Goal: Task Accomplishment & Management: Manage account settings

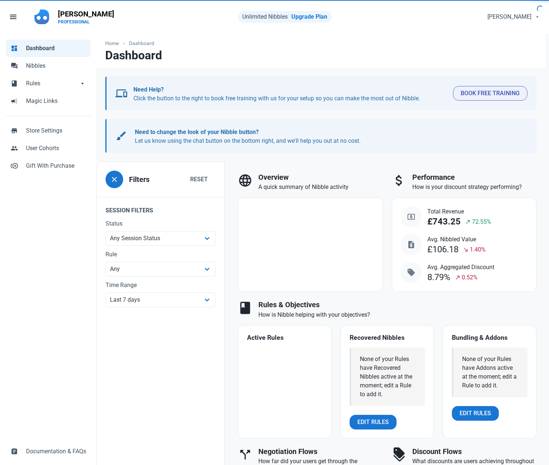
select select "7d"
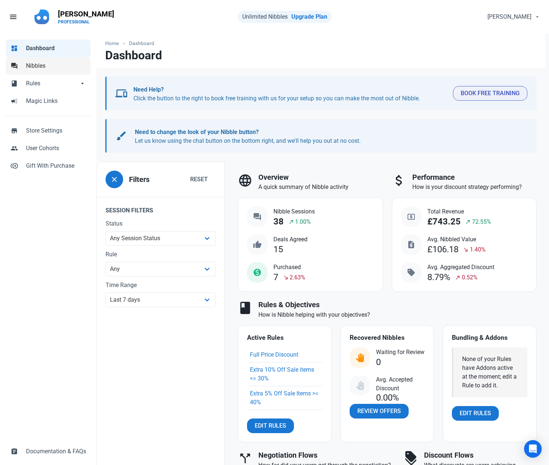
click at [50, 68] on span "Nibbles" at bounding box center [56, 66] width 60 height 9
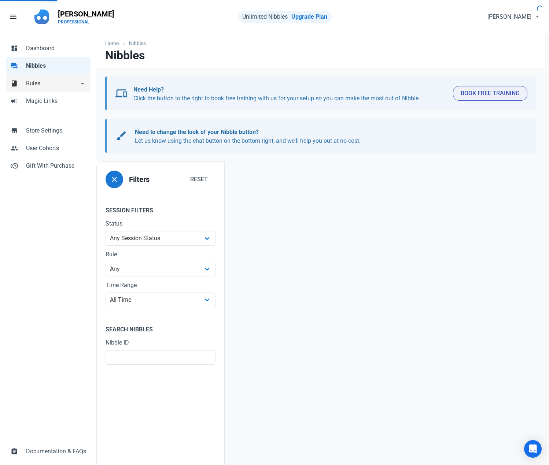
click at [49, 81] on span "Rules" at bounding box center [52, 83] width 53 height 9
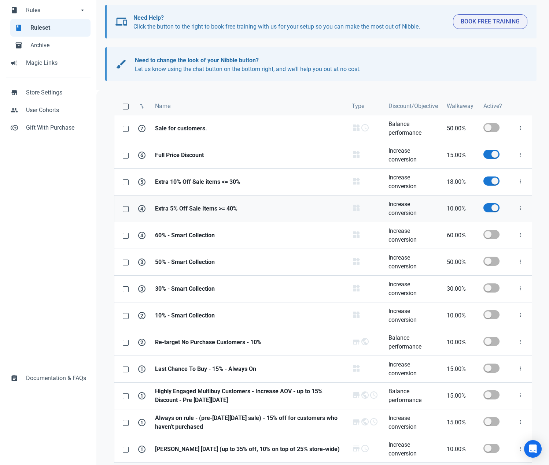
scroll to position [83, 0]
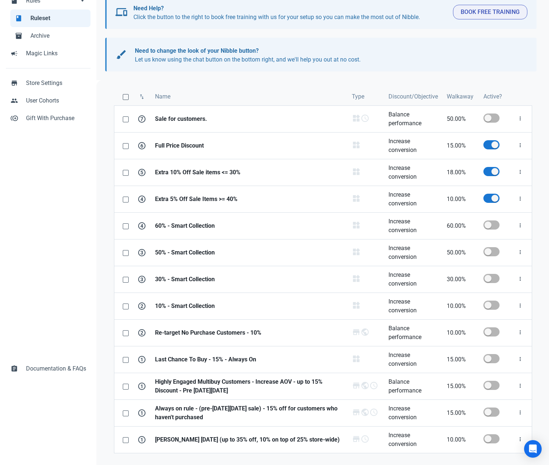
drag, startPoint x: 449, startPoint y: 80, endPoint x: 264, endPoint y: 83, distance: 185.0
click at [264, 83] on div "swap_vert Name Type Discount/Objective Walkaway Active? 7 Sale for customers. P…" at bounding box center [322, 277] width 453 height 394
click at [159, 81] on div "swap_vert Name Type Discount/Objective Walkaway Active? 7 Sale for customers. P…" at bounding box center [322, 277] width 453 height 394
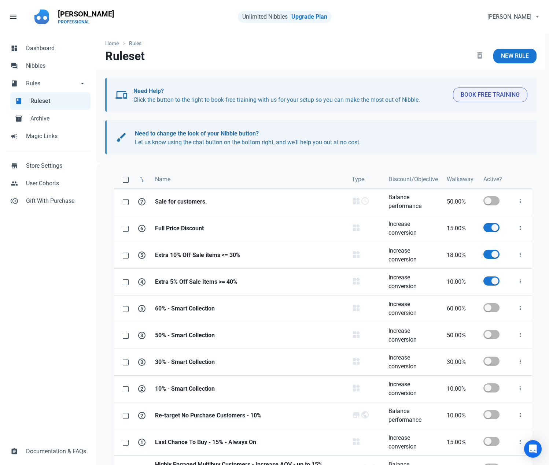
click at [182, 70] on div "Home Rules Ruleset delete_forever New Rule devices Need Help? Click the button …" at bounding box center [320, 293] width 449 height 519
